Goal: Find specific page/section: Find specific page/section

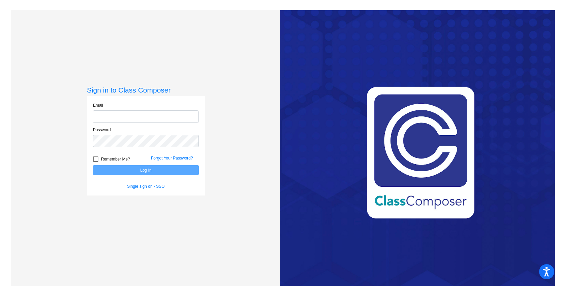
type input "[EMAIL_ADDRESS][DOMAIN_NAME]"
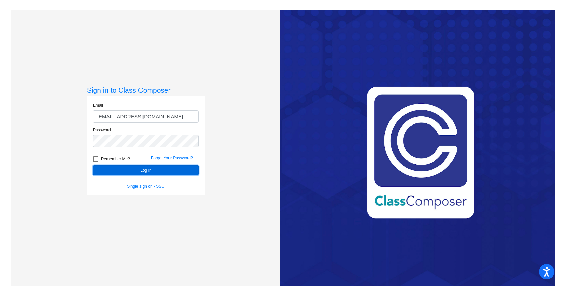
click at [136, 171] on button "Log In" at bounding box center [146, 170] width 106 height 10
click at [135, 170] on button "Log In" at bounding box center [146, 170] width 106 height 10
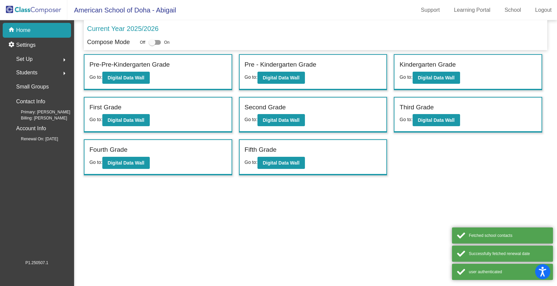
click at [135, 170] on div "Fourth Grade Go to: Digital Data Wall" at bounding box center [158, 157] width 147 height 35
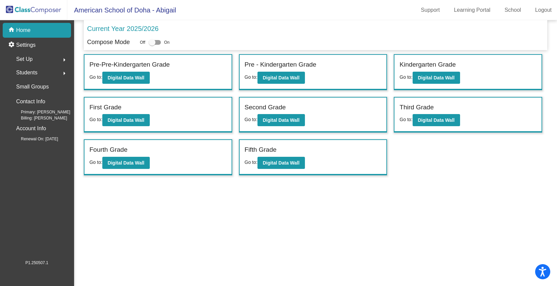
click at [164, 154] on div "Fourth Grade" at bounding box center [158, 151] width 137 height 12
click at [141, 161] on b "Digital Data Wall" at bounding box center [126, 162] width 37 height 5
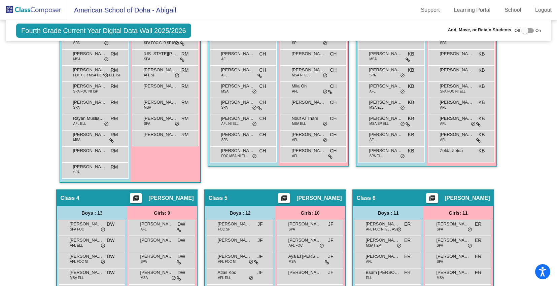
scroll to position [257, 0]
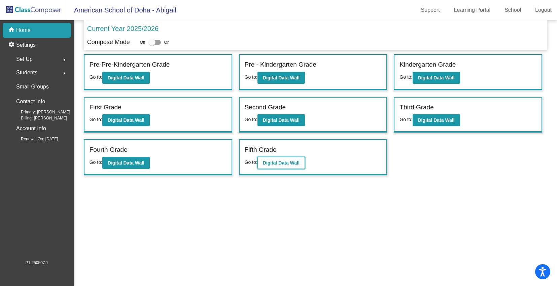
click at [287, 166] on button "Digital Data Wall" at bounding box center [281, 163] width 47 height 12
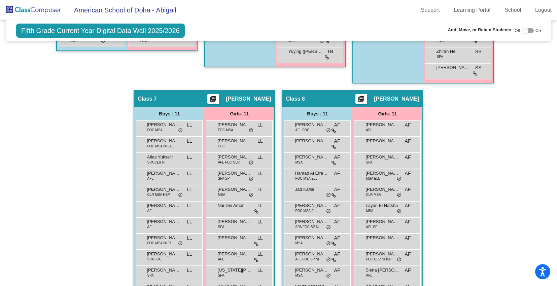
scroll to position [648, 0]
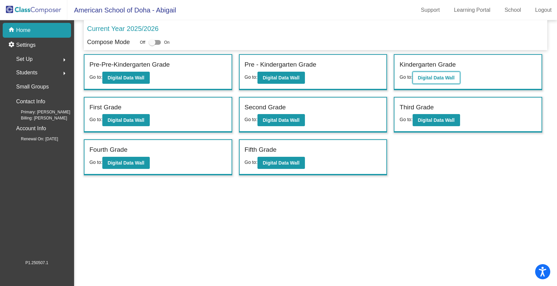
click at [420, 78] on b "Digital Data Wall" at bounding box center [436, 77] width 37 height 5
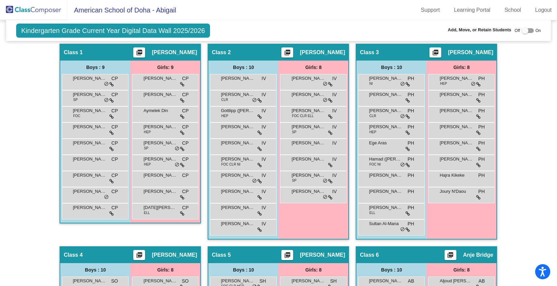
scroll to position [149, 0]
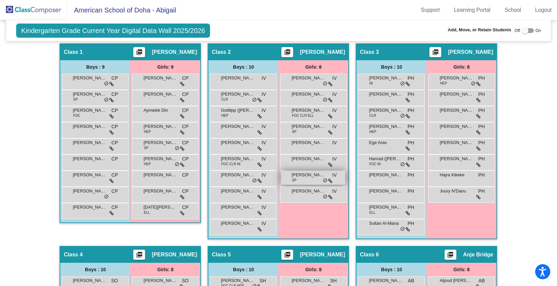
click at [302, 179] on div "[PERSON_NAME] [PERSON_NAME] lock do_not_disturb_alt" at bounding box center [313, 178] width 64 height 14
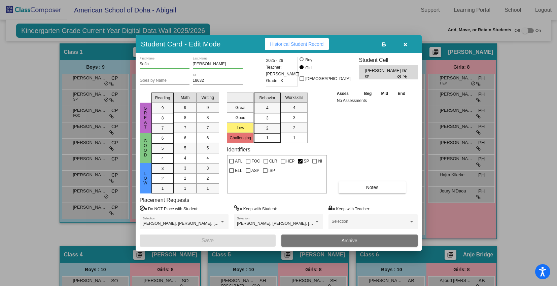
scroll to position [0, 0]
click at [404, 45] on icon "button" at bounding box center [406, 44] width 4 height 5
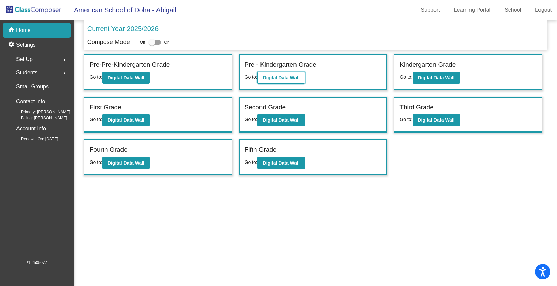
click at [290, 76] on b "Digital Data Wall" at bounding box center [281, 77] width 37 height 5
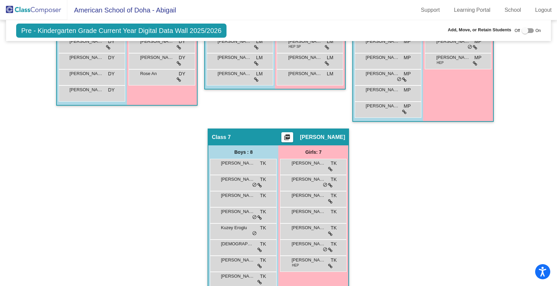
scroll to position [444, 0]
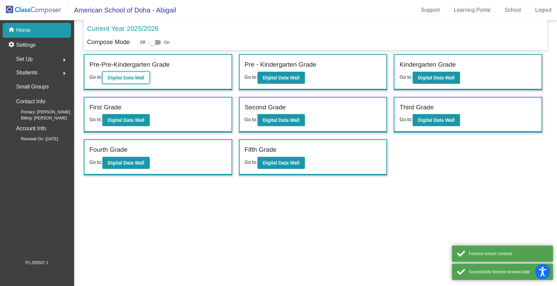
click at [135, 78] on b "Digital Data Wall" at bounding box center [126, 77] width 37 height 5
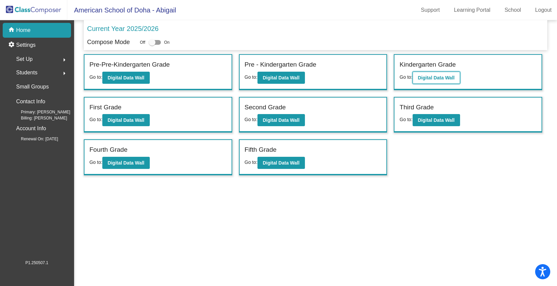
click at [440, 80] on b "Digital Data Wall" at bounding box center [436, 77] width 37 height 5
click at [274, 165] on b "Digital Data Wall" at bounding box center [281, 162] width 37 height 5
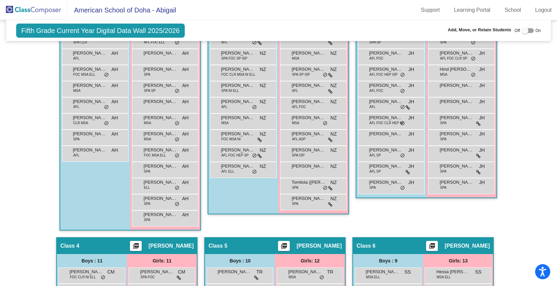
scroll to position [228, 0]
